Goal: Find specific page/section: Find specific page/section

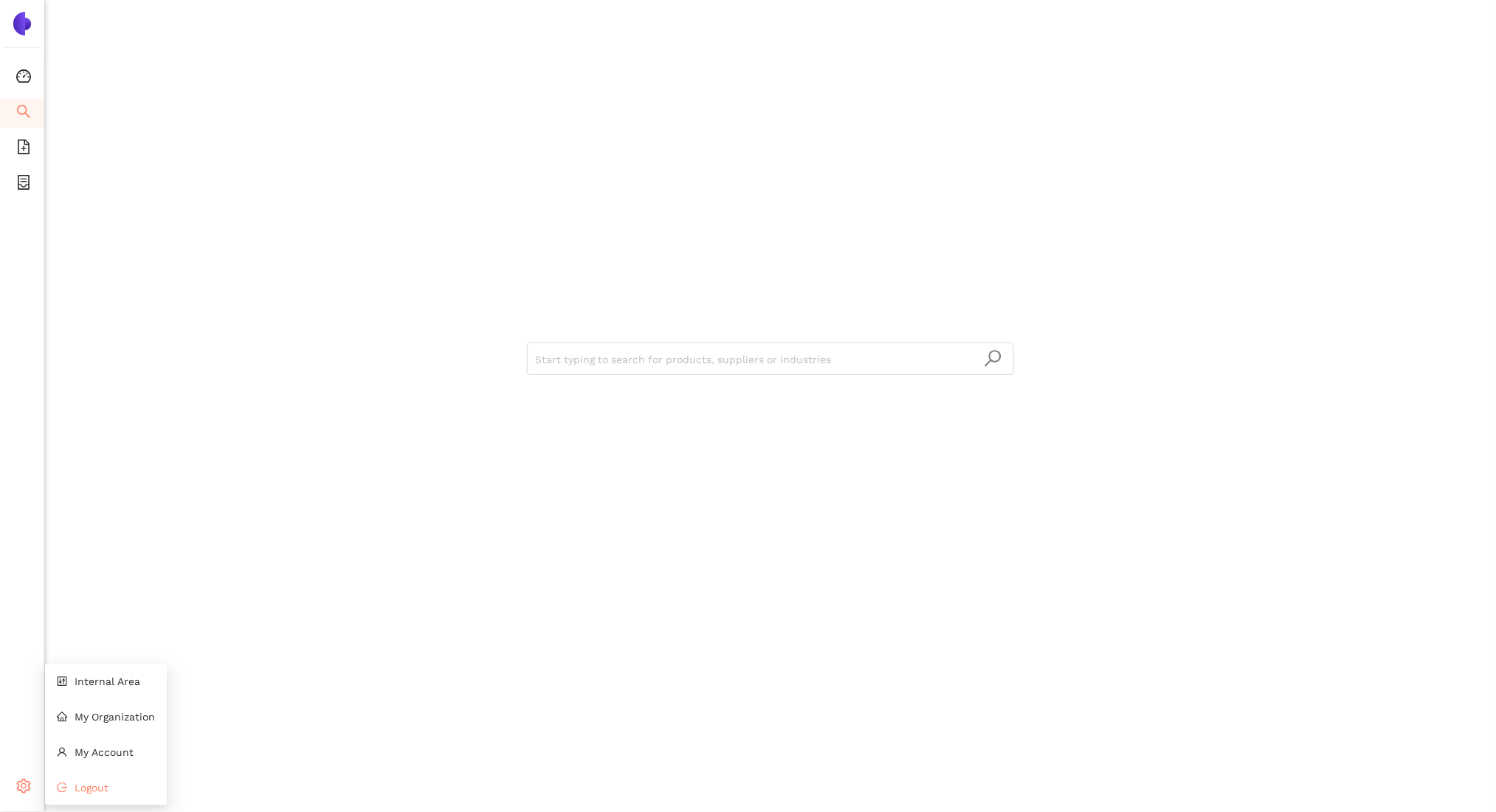
click at [76, 782] on span "Logout" at bounding box center [91, 787] width 34 height 12
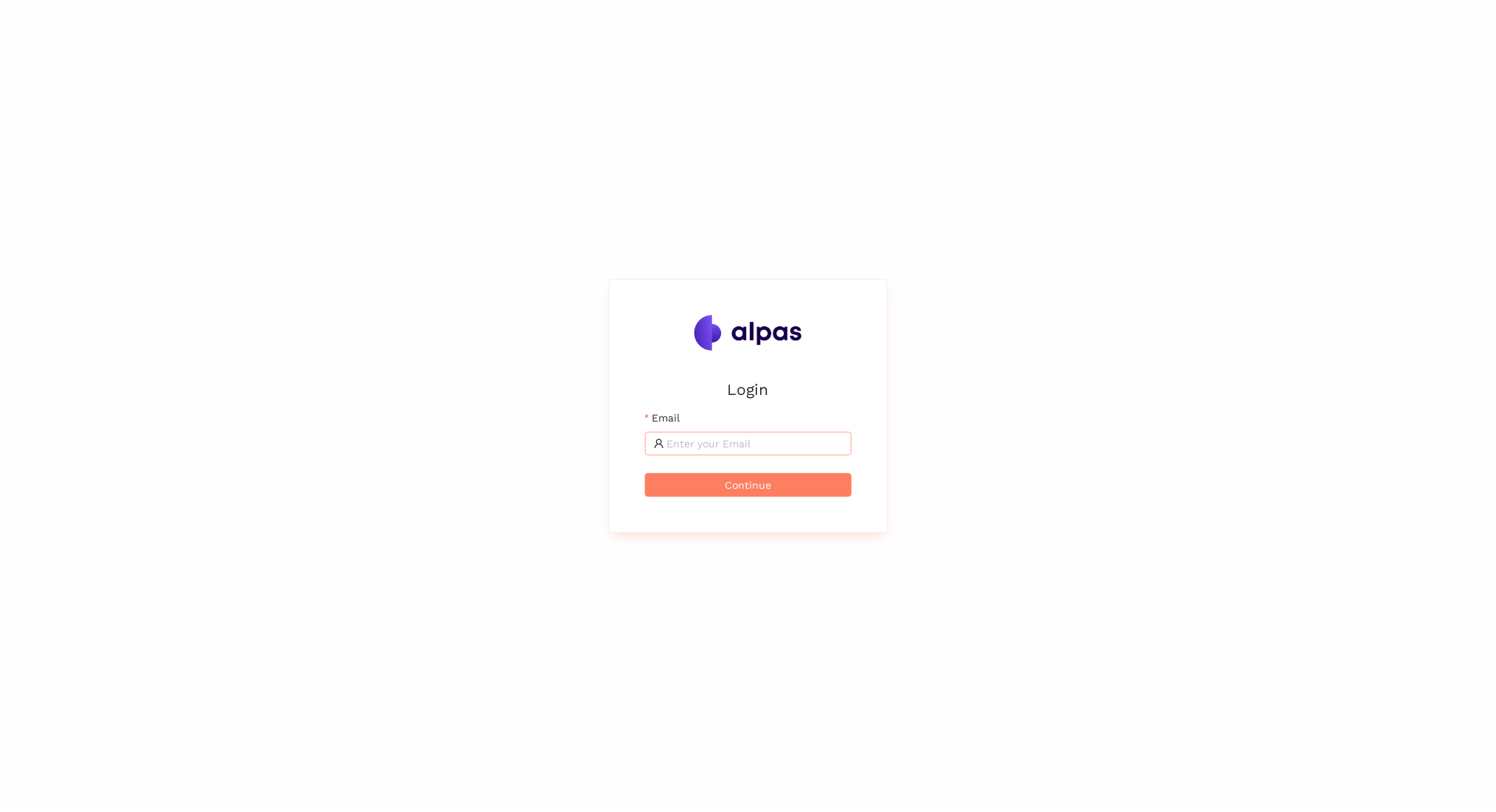
click at [785, 448] on input "Email" at bounding box center [755, 444] width 175 height 17
type input "zara@alpas.ai"
click at [707, 484] on button "Continue" at bounding box center [748, 485] width 207 height 24
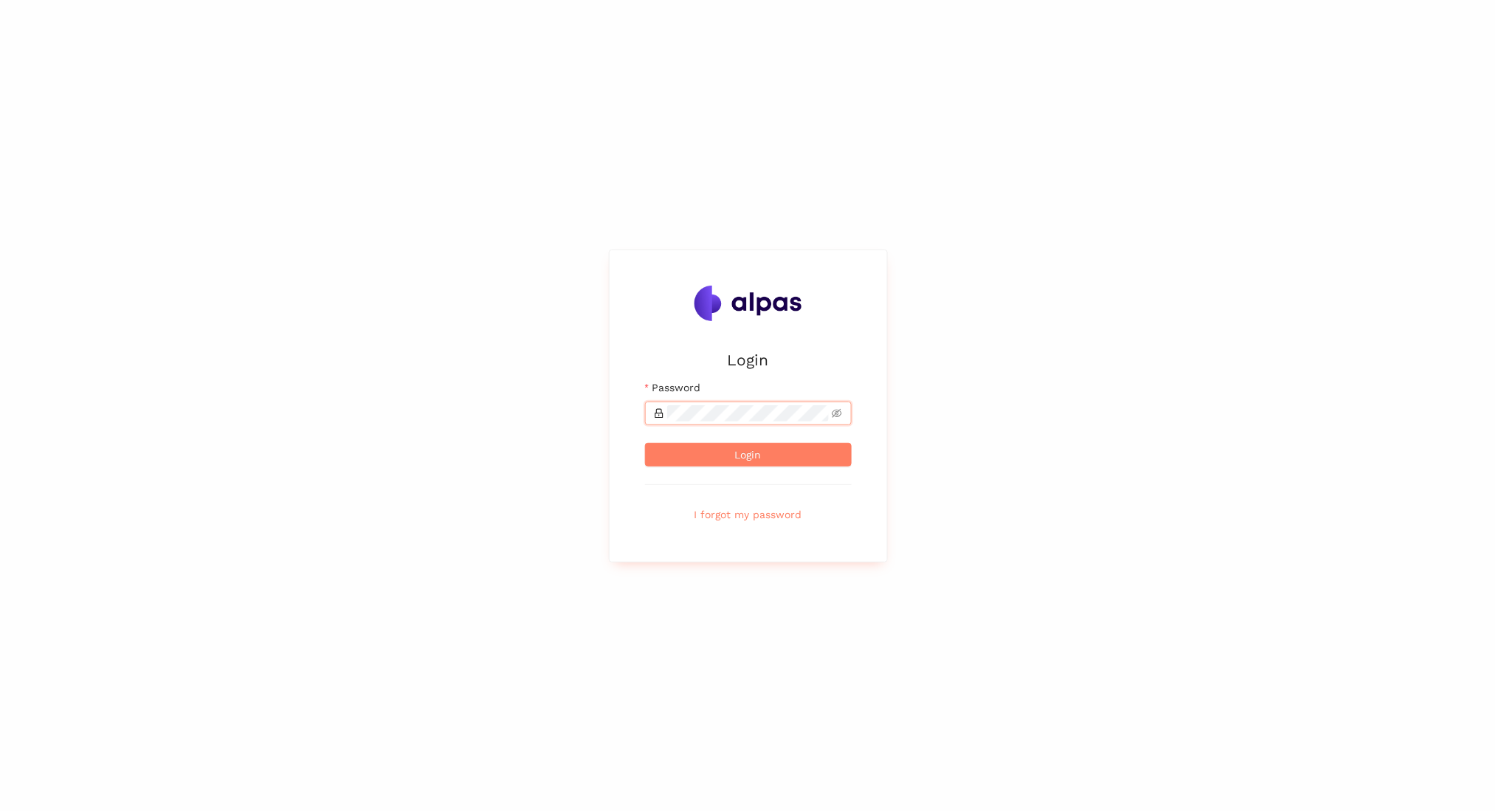
click at [645, 443] on button "Login" at bounding box center [748, 455] width 207 height 24
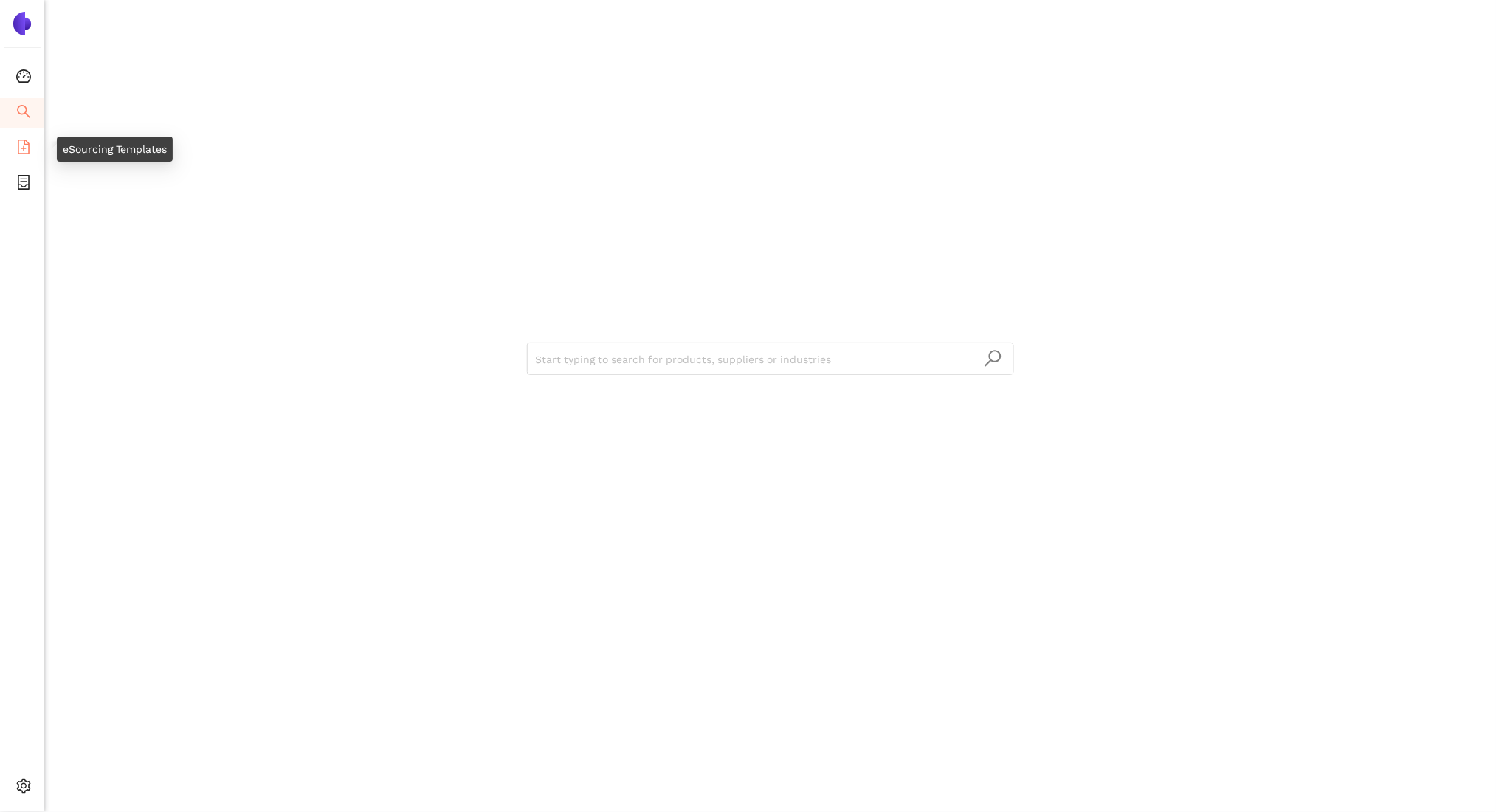
click at [31, 154] on li "eSourcing Templates" at bounding box center [21, 149] width 43 height 30
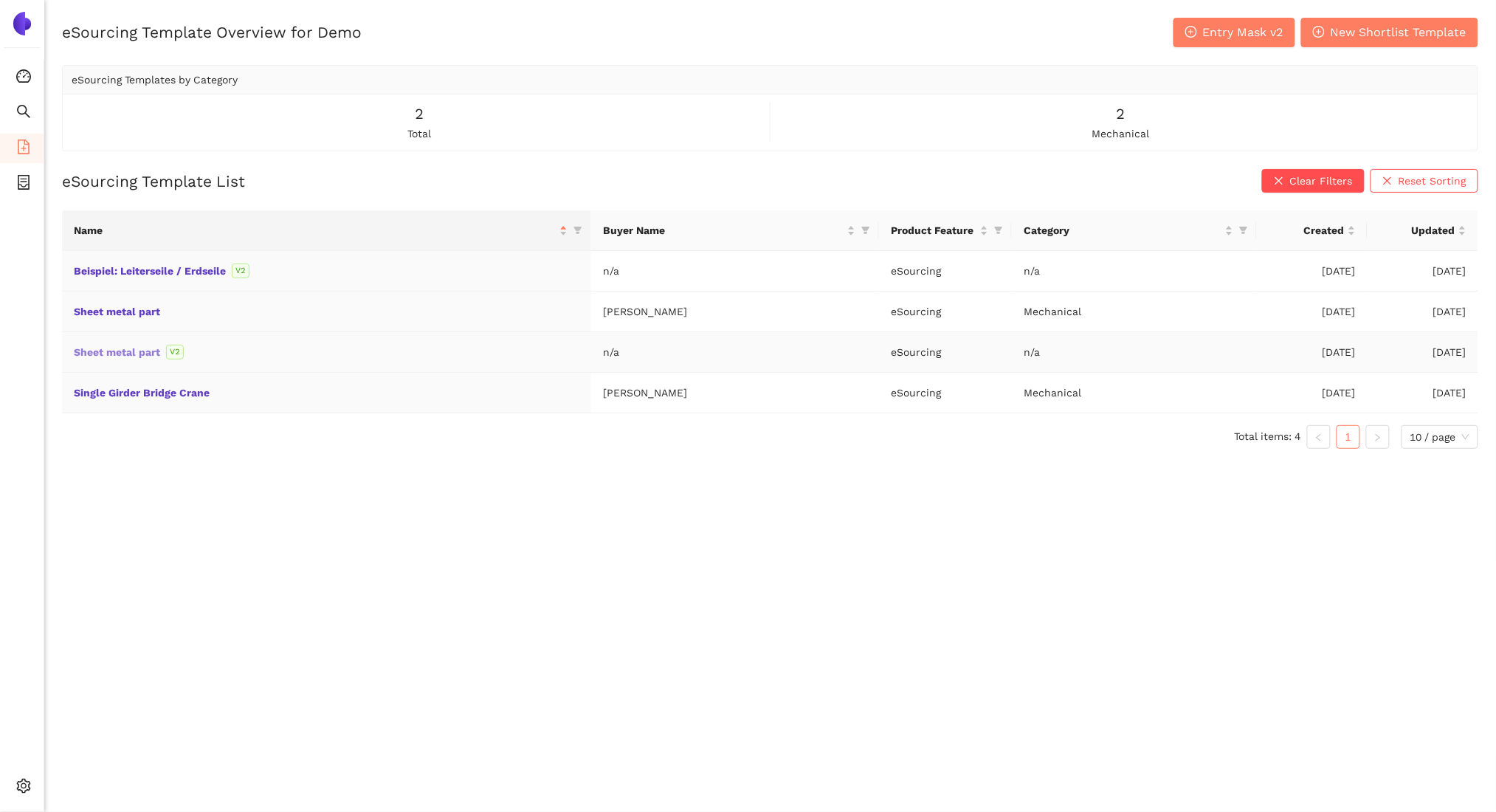
click at [0, 0] on link "Sheet metal part" at bounding box center [0, 0] width 0 height 0
